Goal: Task Accomplishment & Management: Use online tool/utility

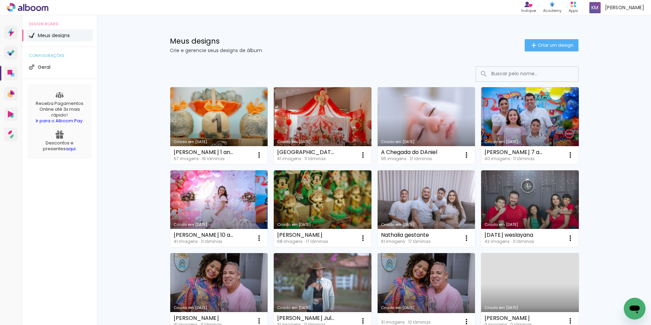
click at [207, 116] on link "Criado em [DATE]" at bounding box center [219, 125] width 98 height 77
